Goal: Obtain resource: Download file/media

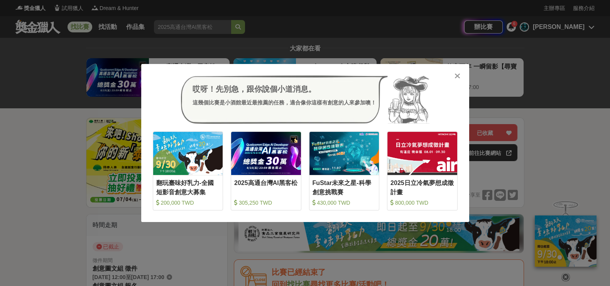
click at [457, 77] on icon at bounding box center [457, 76] width 6 height 8
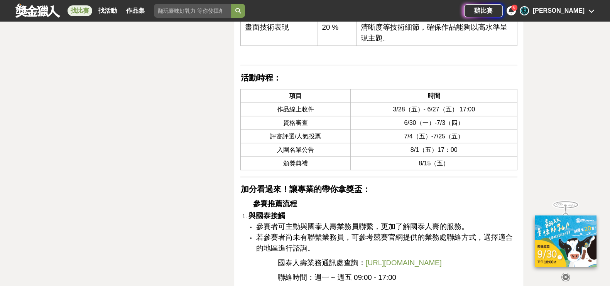
scroll to position [3026, 0]
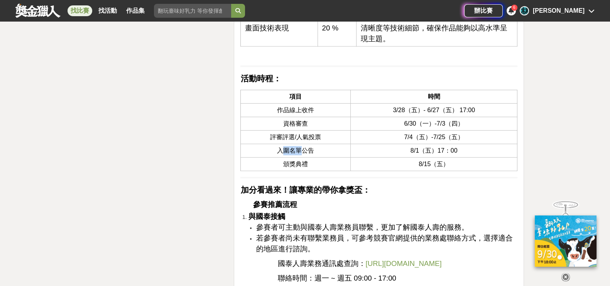
drag, startPoint x: 280, startPoint y: 144, endPoint x: 299, endPoint y: 144, distance: 18.1
click at [299, 147] on span "入圍名單公告" at bounding box center [295, 150] width 37 height 7
drag, startPoint x: 279, startPoint y: 143, endPoint x: 321, endPoint y: 147, distance: 42.6
click at [321, 147] on td "入圍名單公告" at bounding box center [296, 151] width 110 height 14
copy span "入圍名單公告"
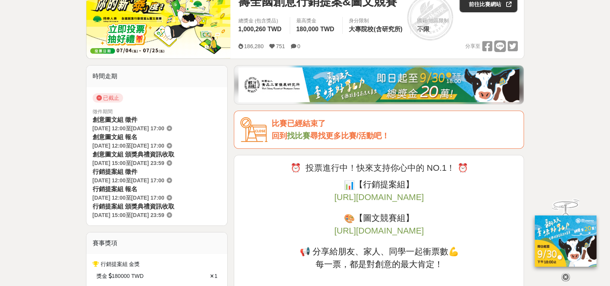
scroll to position [160, 0]
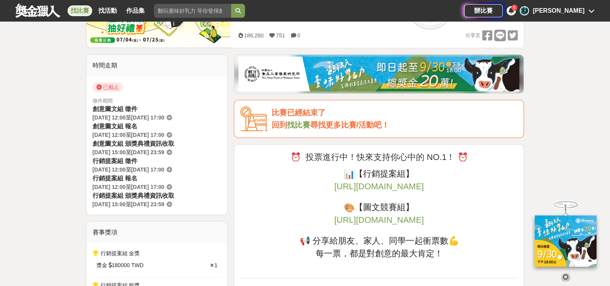
click at [302, 123] on link "找比賽" at bounding box center [298, 125] width 23 height 8
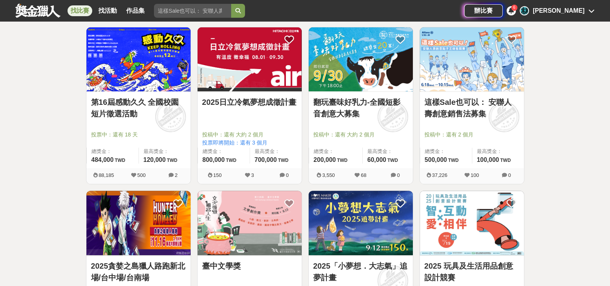
scroll to position [350, 0]
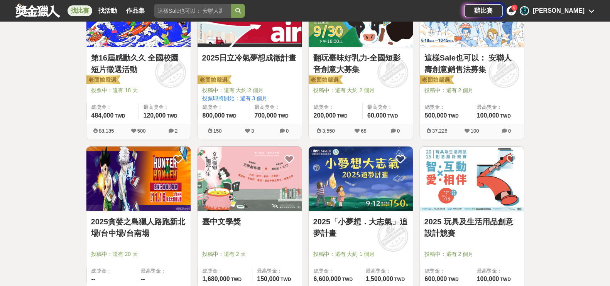
click at [257, 201] on img at bounding box center [250, 179] width 104 height 64
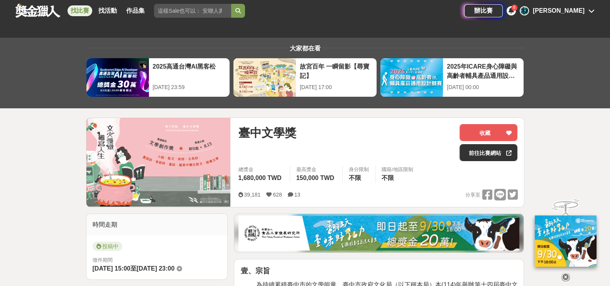
scroll to position [74, 0]
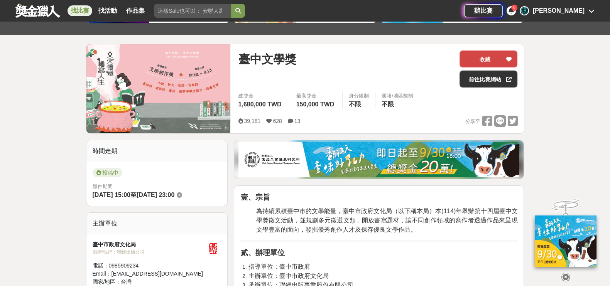
click at [484, 57] on button "收藏" at bounding box center [489, 59] width 58 height 17
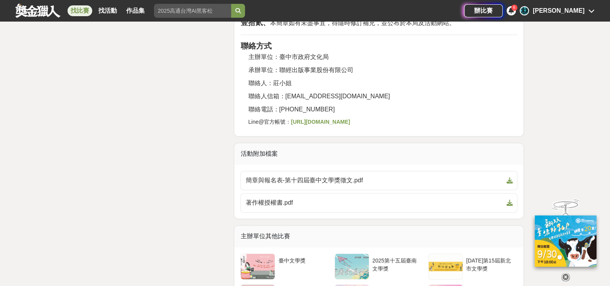
scroll to position [1592, 0]
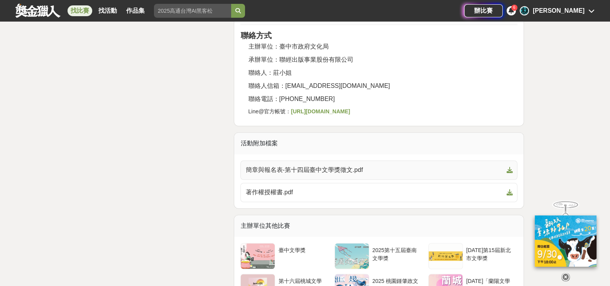
click at [316, 166] on span "簡章與報名表-第十四屆臺中文學獎徵文.pdf" at bounding box center [374, 170] width 258 height 9
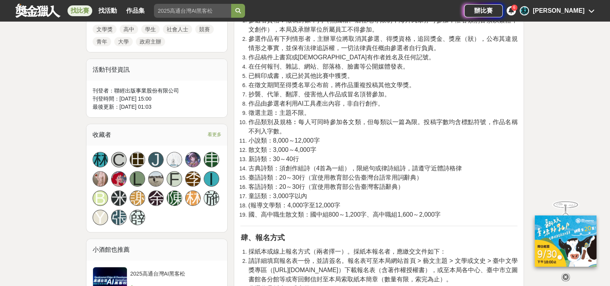
scroll to position [370, 0]
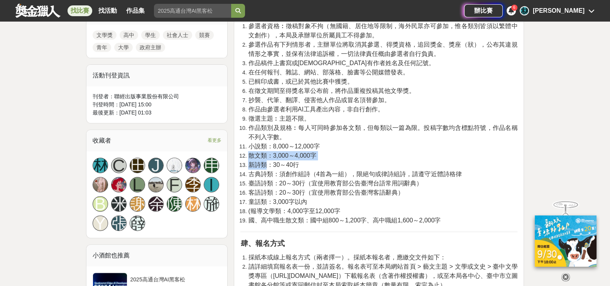
drag, startPoint x: 250, startPoint y: 154, endPoint x: 265, endPoint y: 166, distance: 19.4
click at [265, 166] on ol "參選者資格︰徵稿對象不拘（無國籍、居住地等限制，海外民眾亦可參加，惟各類別皆須以繁體中文創作），本局及承辦單位所屬員工不得參加。 參選作品有下列情形者，主辦單…" at bounding box center [378, 124] width 277 height 204
click at [280, 154] on span "散文類：3,000～4,000字" at bounding box center [282, 155] width 68 height 7
drag, startPoint x: 250, startPoint y: 156, endPoint x: 307, endPoint y: 167, distance: 58.9
click at [307, 167] on ol "參選者資格︰徵稿對象不拘（無國籍、居住地等限制，海外民眾亦可參加，惟各類別皆須以繁體中文創作），本局及承辦單位所屬員工不得參加。 參選作品有下列情形者，主辦單…" at bounding box center [378, 124] width 277 height 204
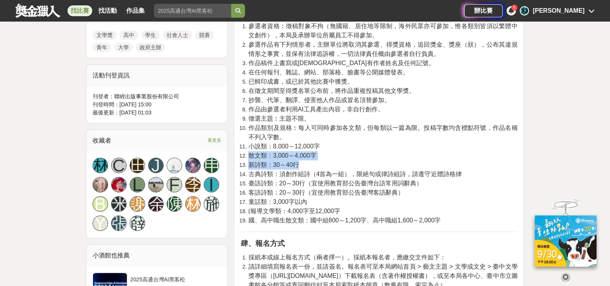
copy ol "散文類：3,000～4,000字 新詩類：30～40行"
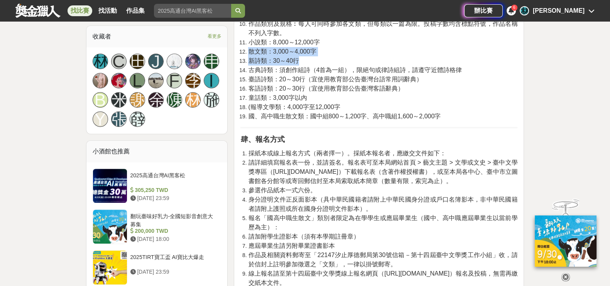
scroll to position [516, 0]
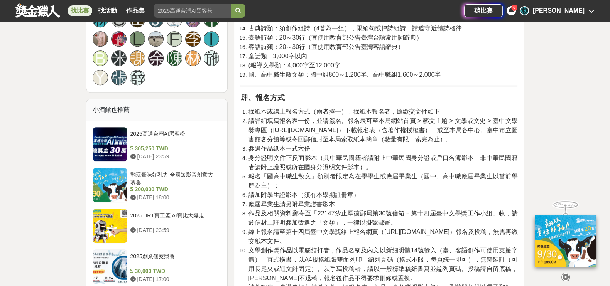
click at [326, 113] on span "採紙本或線上報名方式（兩者擇一）。採紙本報名者，應繳交文件如下：" at bounding box center [347, 111] width 198 height 7
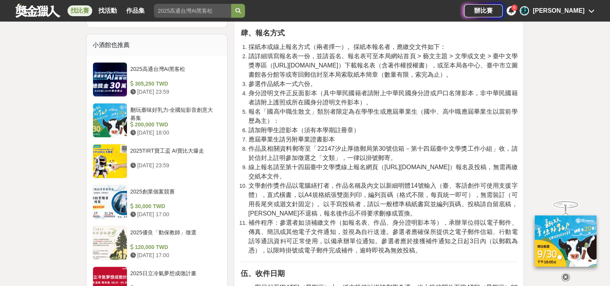
scroll to position [581, 0]
click at [402, 166] on span "線上報名請至第十四屆臺中文學獎線上報名網頁（[URL][DOMAIN_NAME]）報名及投稿，無需再繳交紙本文件。" at bounding box center [382, 172] width 269 height 16
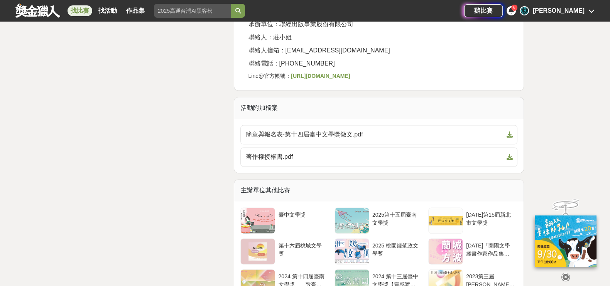
scroll to position [1626, 0]
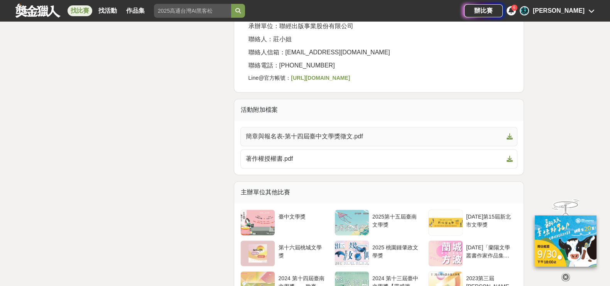
click at [360, 132] on span "簡章與報名表-第十四屆臺中文學獎徵文.pdf" at bounding box center [374, 136] width 258 height 9
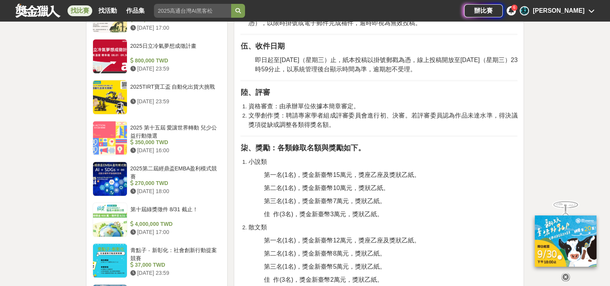
scroll to position [942, 0]
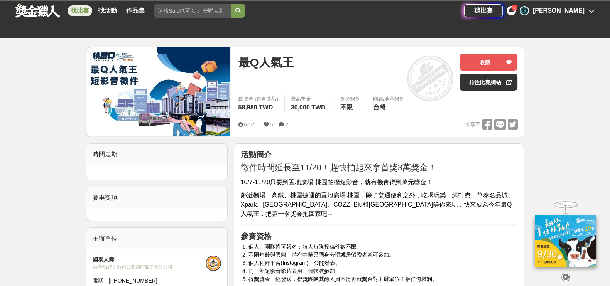
scroll to position [57, 0]
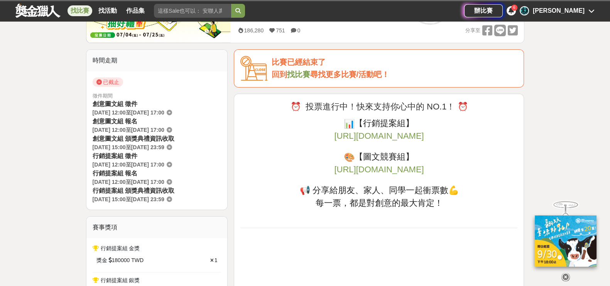
scroll to position [117, 0]
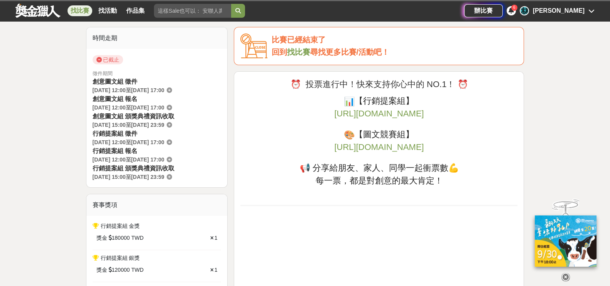
click at [334, 152] on span "[URL][DOMAIN_NAME]" at bounding box center [379, 147] width 90 height 10
